Goal: Information Seeking & Learning: Learn about a topic

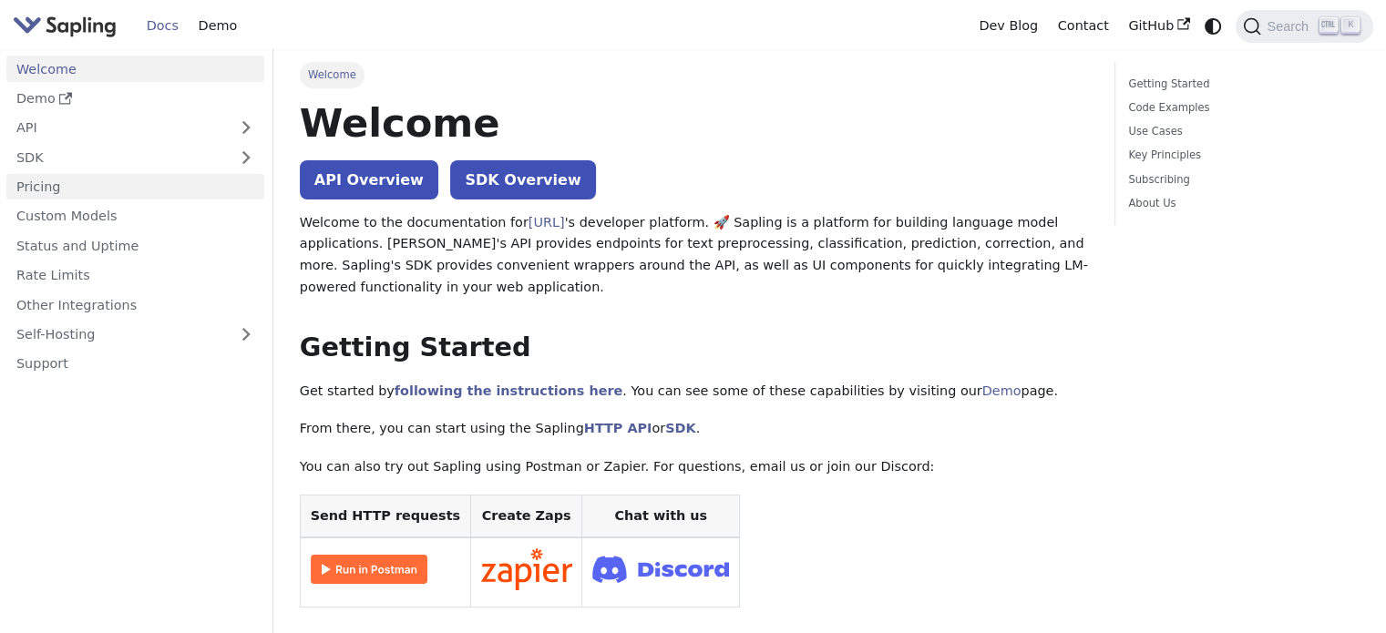
click at [79, 190] on link "Pricing" at bounding box center [135, 187] width 258 height 26
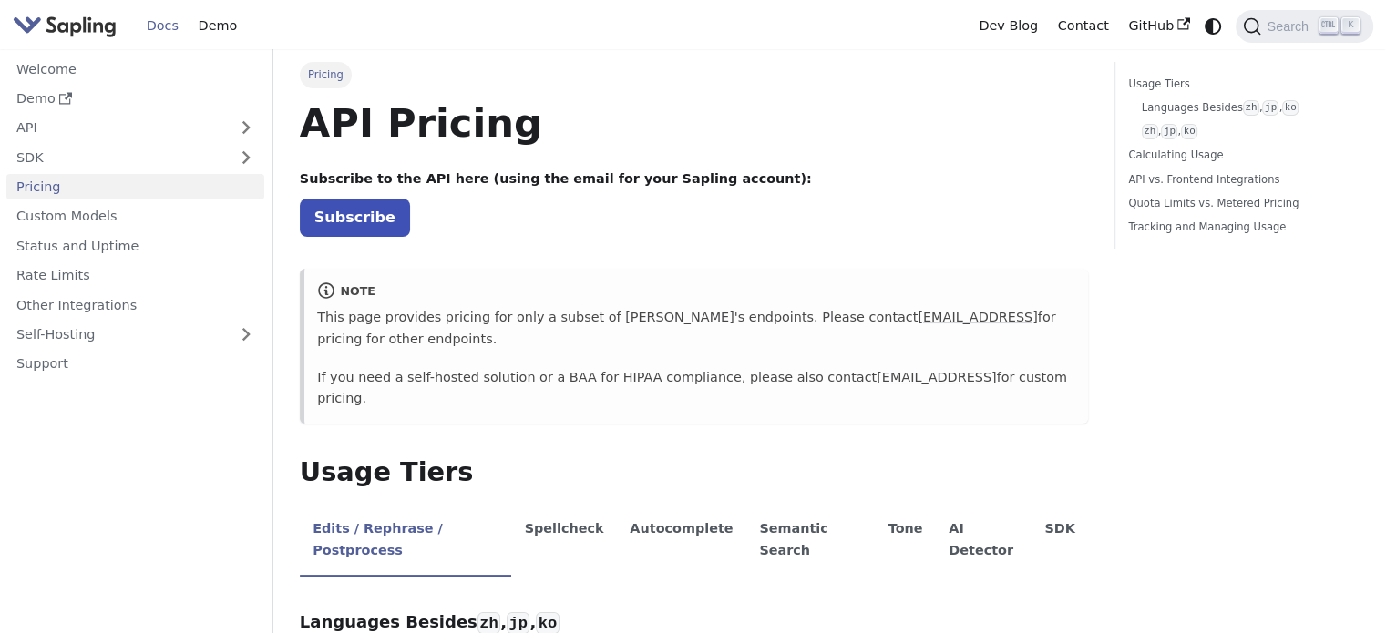
click at [26, 183] on link "Pricing" at bounding box center [135, 187] width 258 height 26
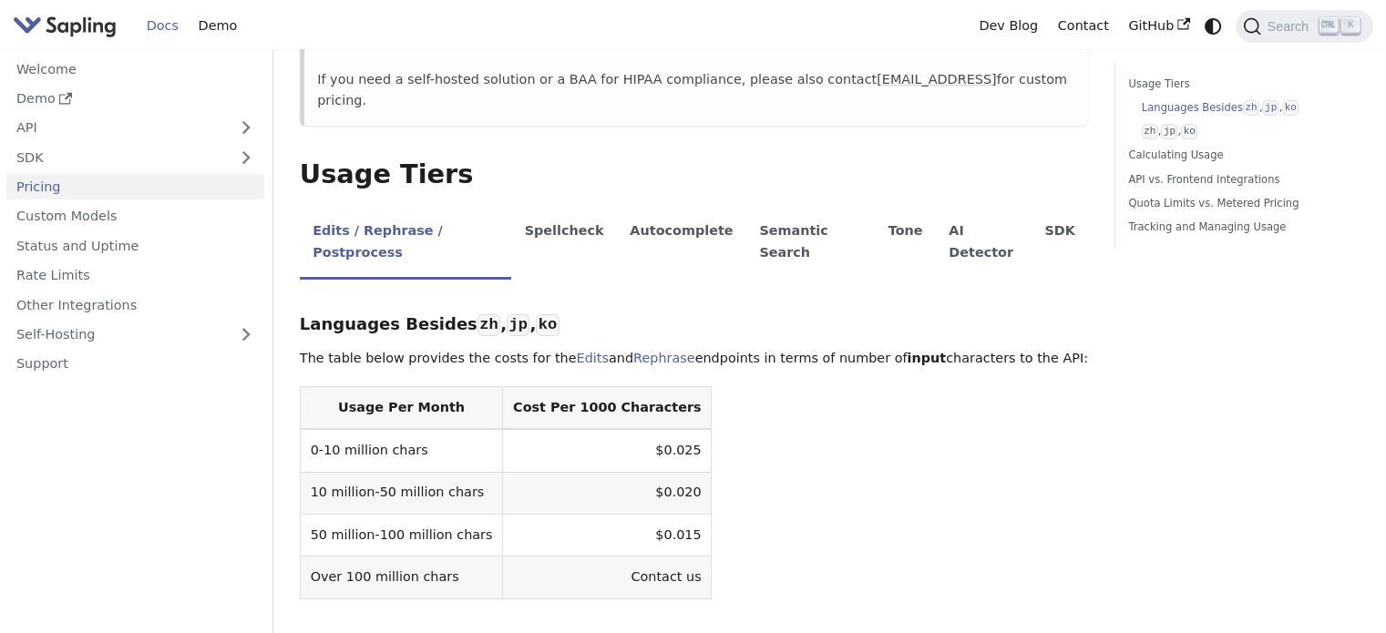
scroll to position [365, 0]
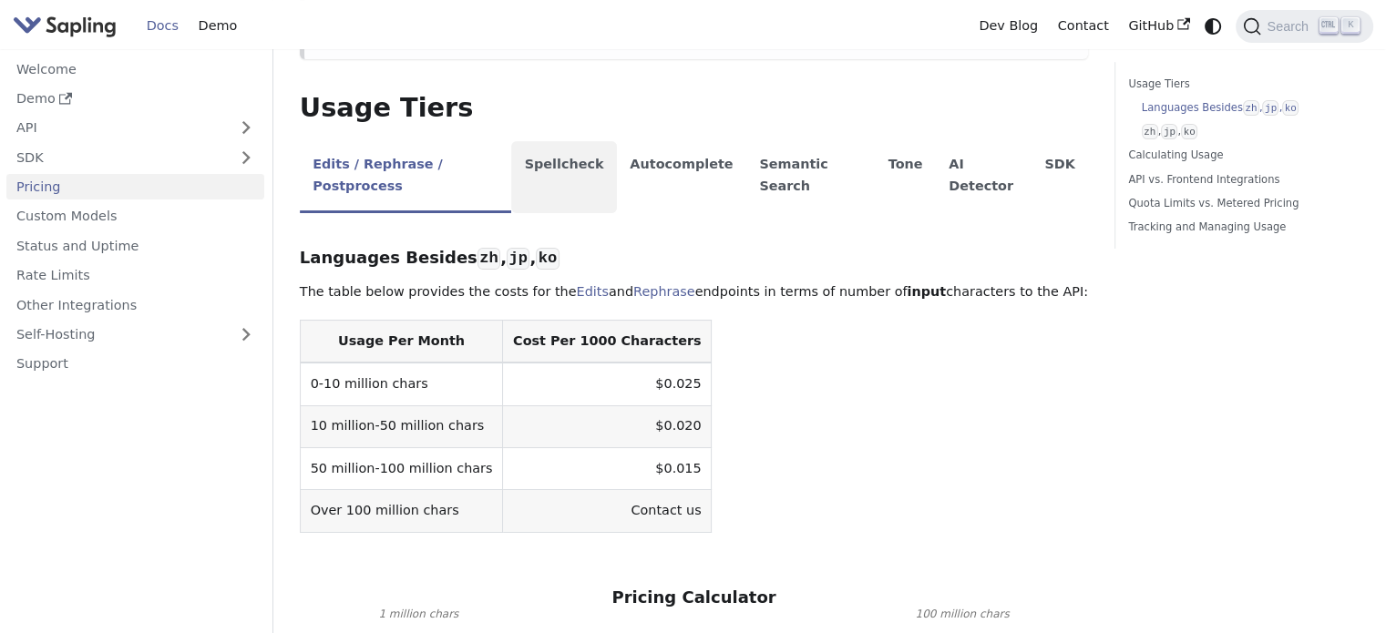
click at [556, 141] on li "Spellcheck" at bounding box center [564, 177] width 106 height 72
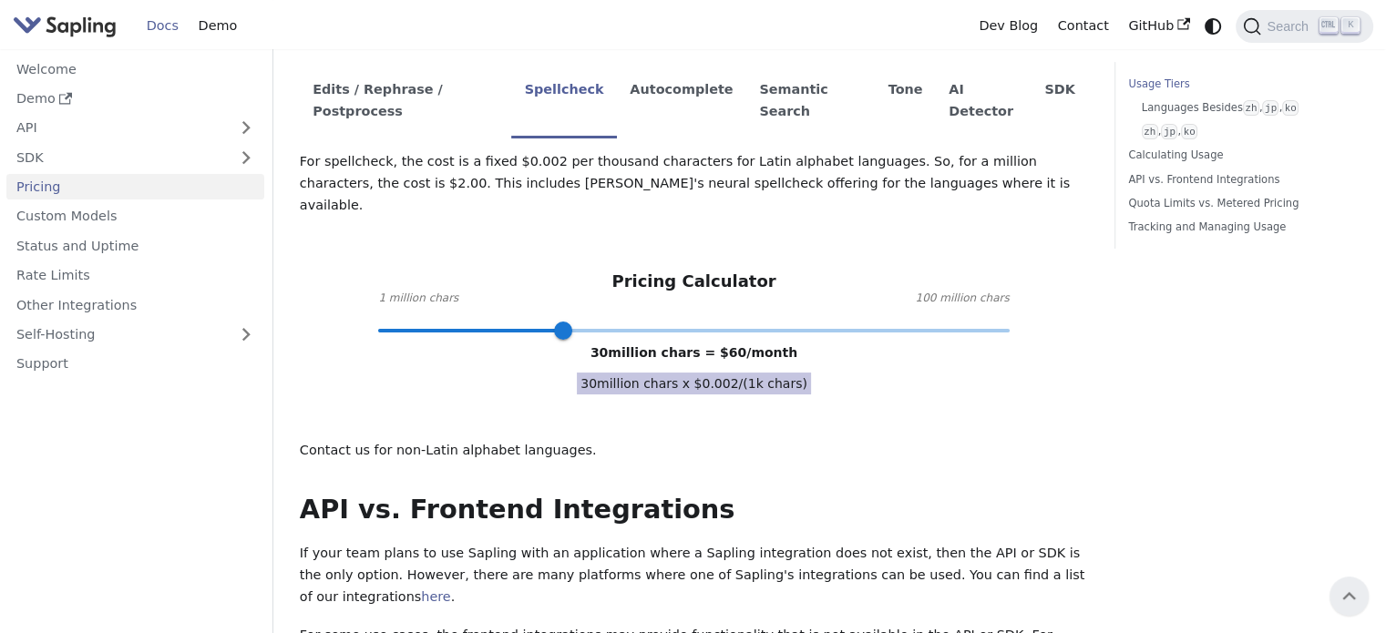
scroll to position [334, 0]
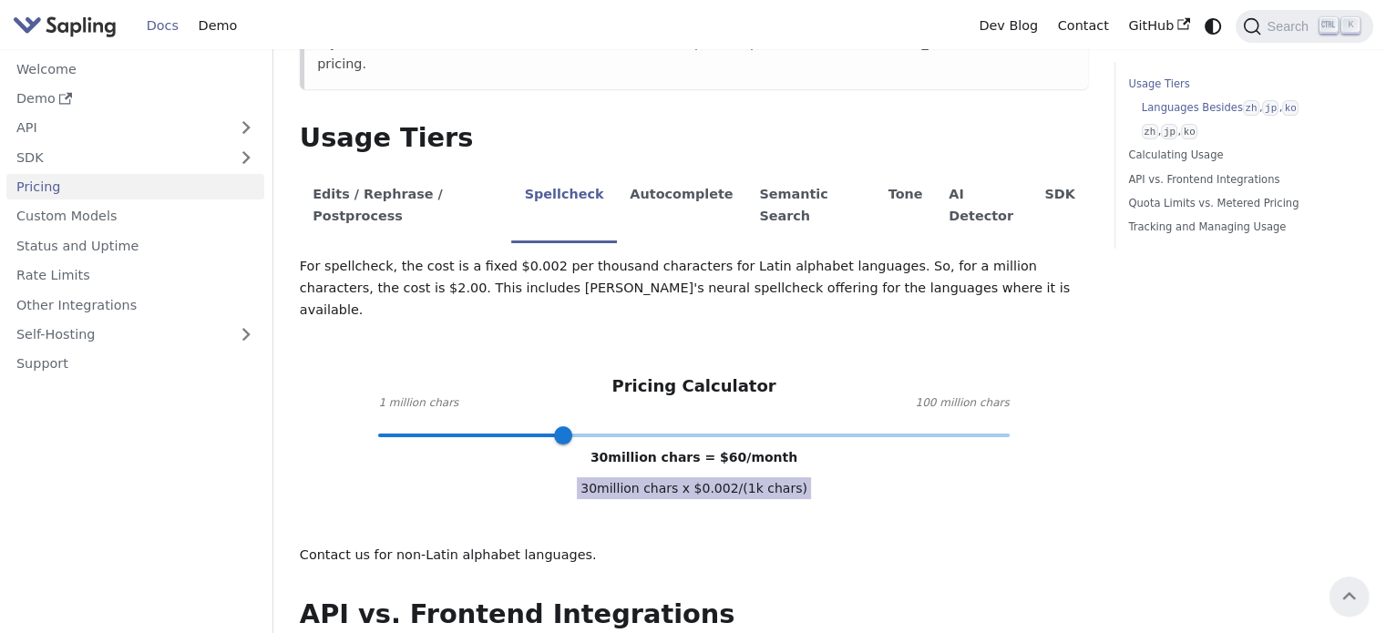
click at [1243, 108] on code "zh" at bounding box center [1251, 107] width 16 height 15
click at [87, 118] on link "API" at bounding box center [116, 128] width 221 height 26
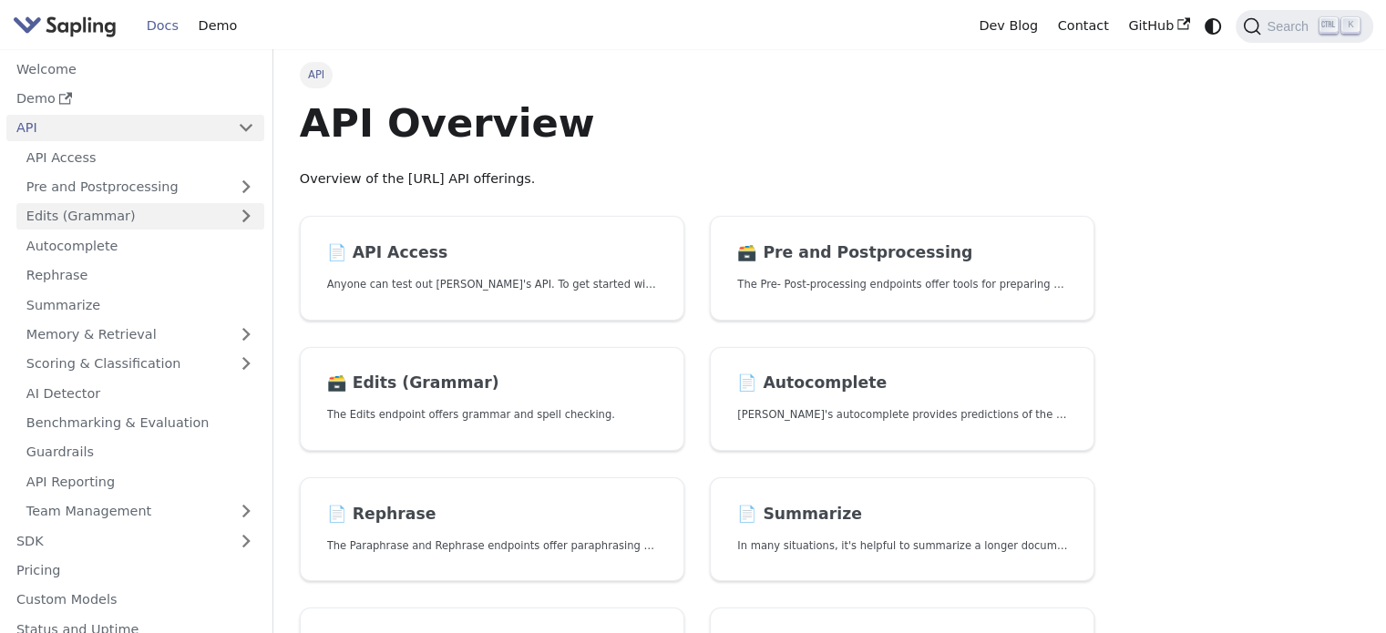
click at [83, 216] on link "Edits (Grammar)" at bounding box center [140, 216] width 248 height 26
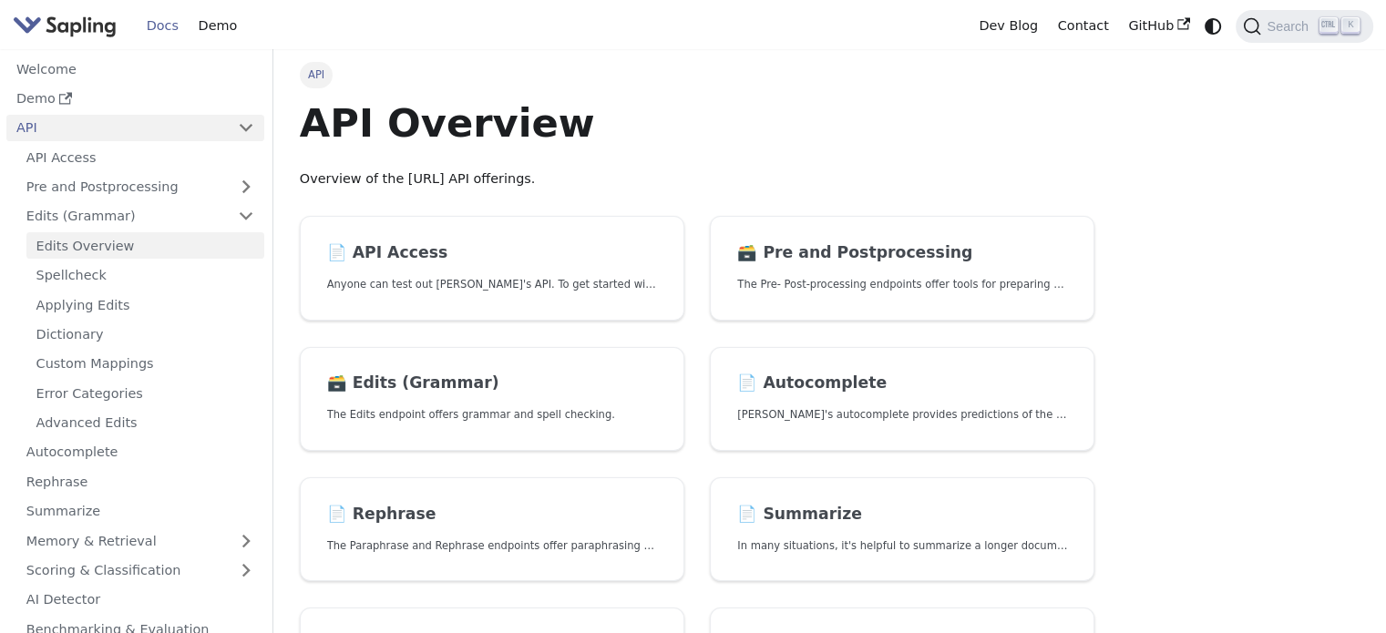
click at [110, 247] on link "Edits Overview" at bounding box center [145, 245] width 238 height 26
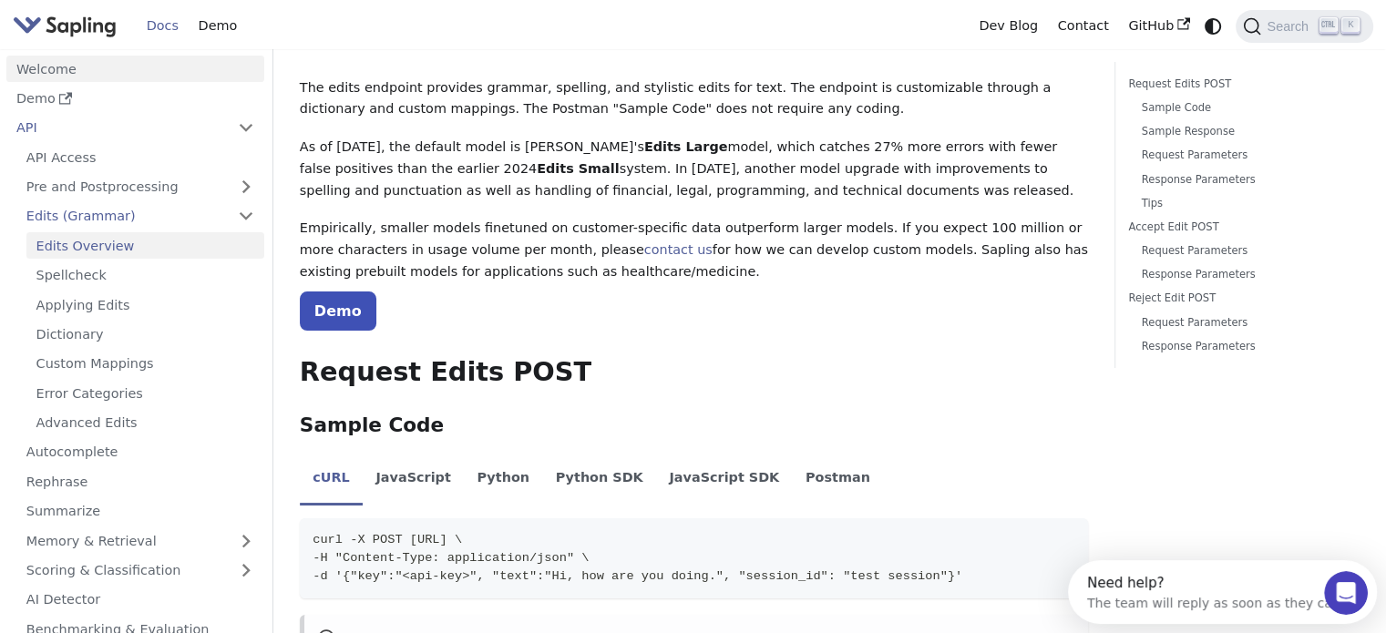
click at [73, 64] on link "Welcome" at bounding box center [135, 69] width 258 height 26
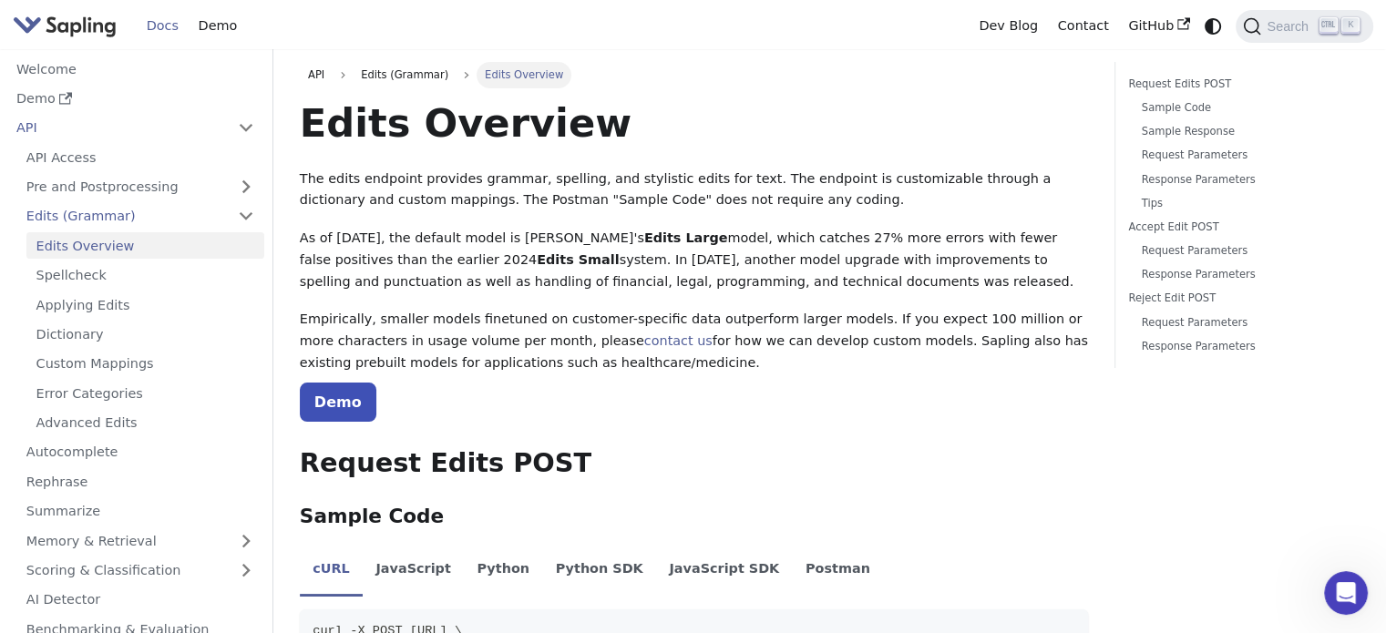
scroll to position [91, 0]
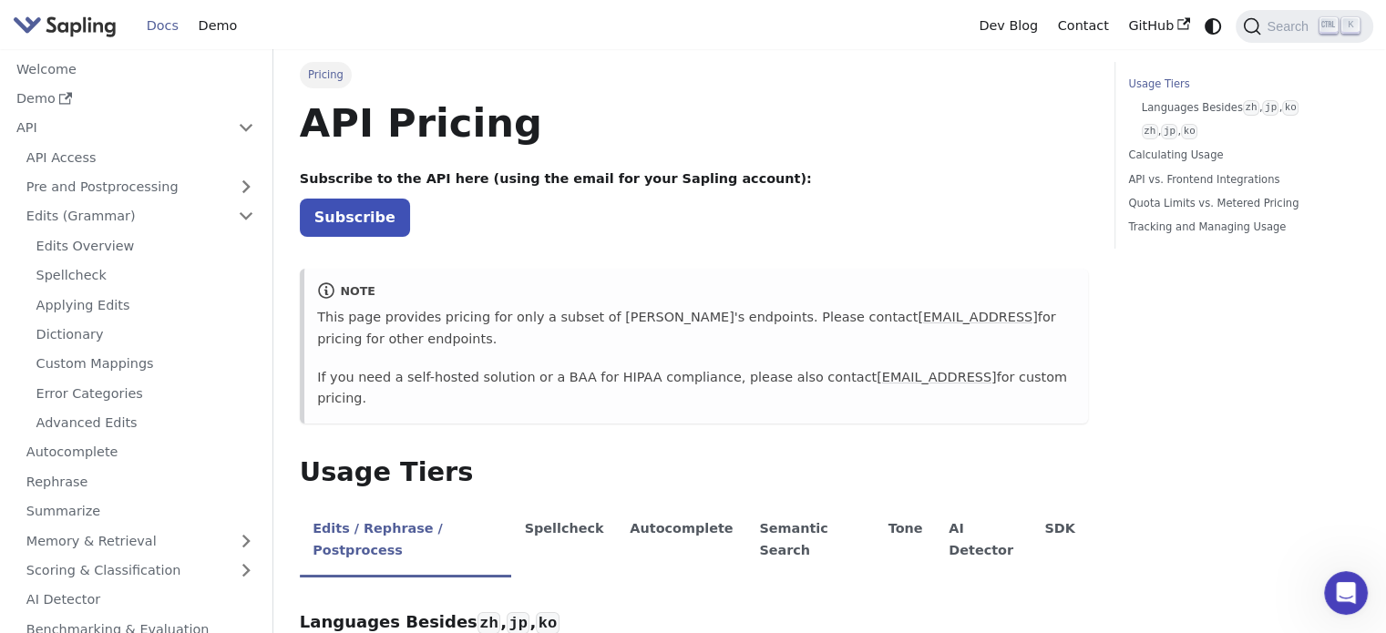
scroll to position [334, 0]
